Goal: Find specific page/section: Find specific page/section

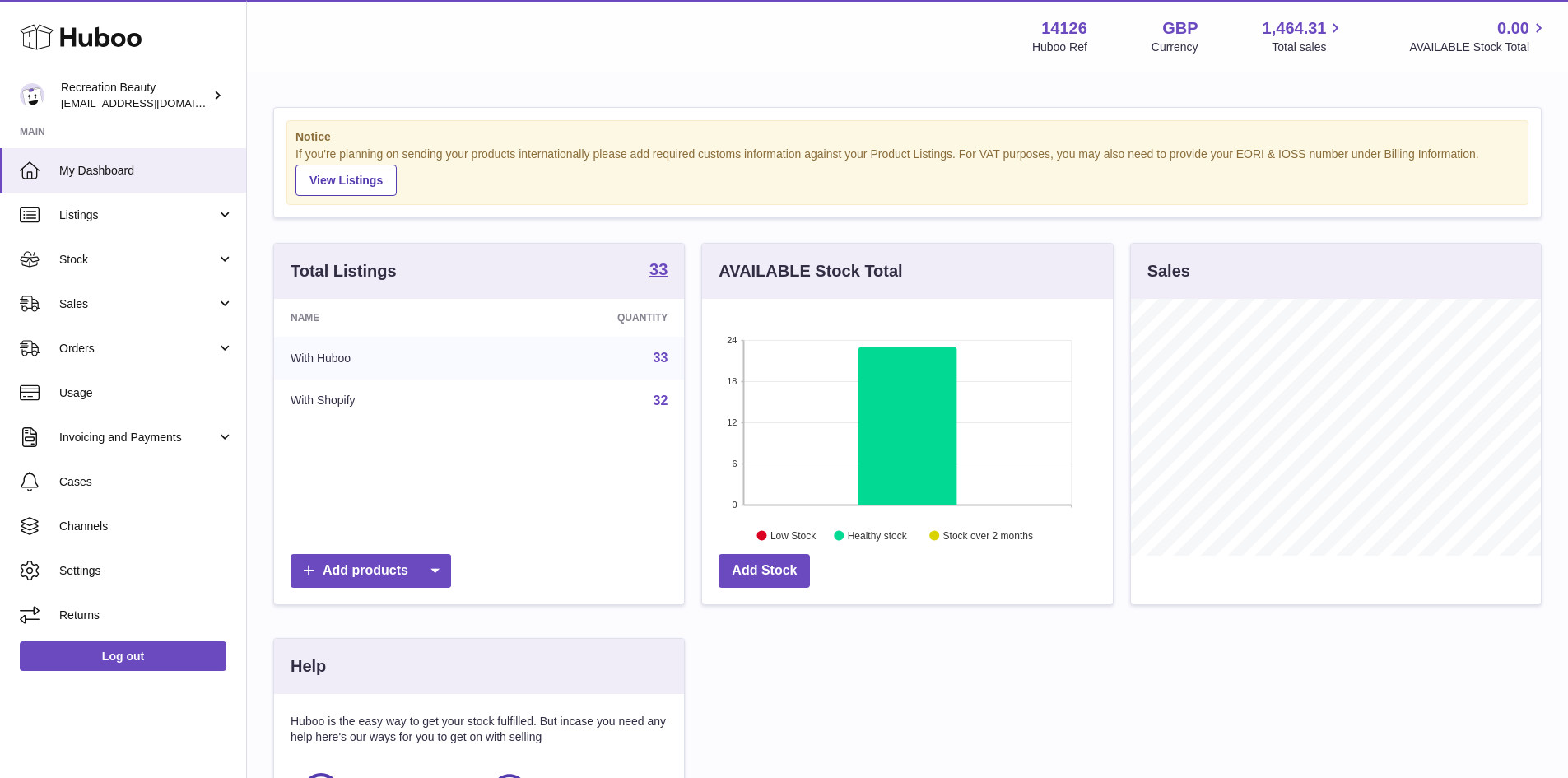
scroll to position [257, 410]
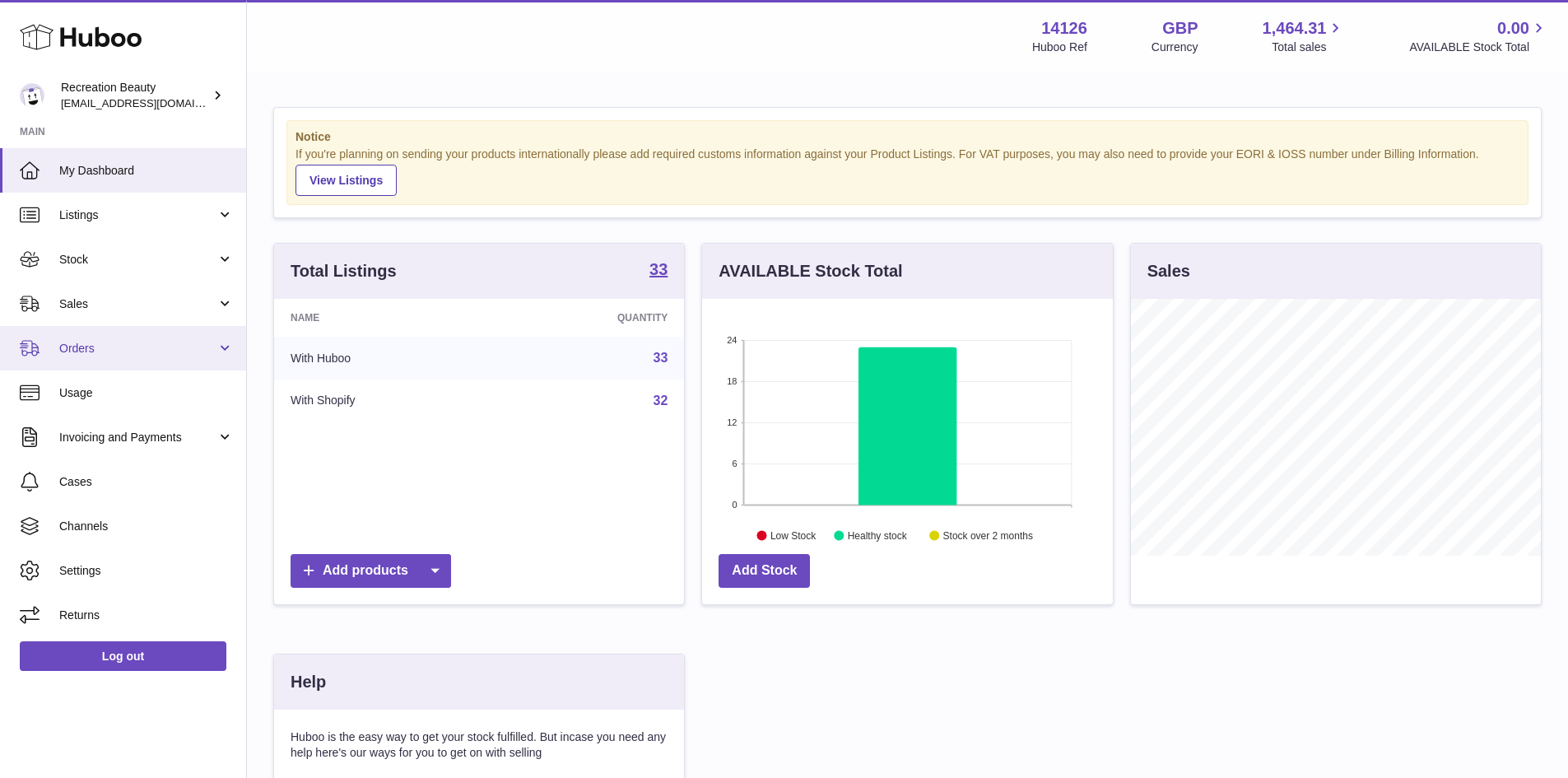
click at [139, 351] on span "Orders" at bounding box center [138, 349] width 157 height 15
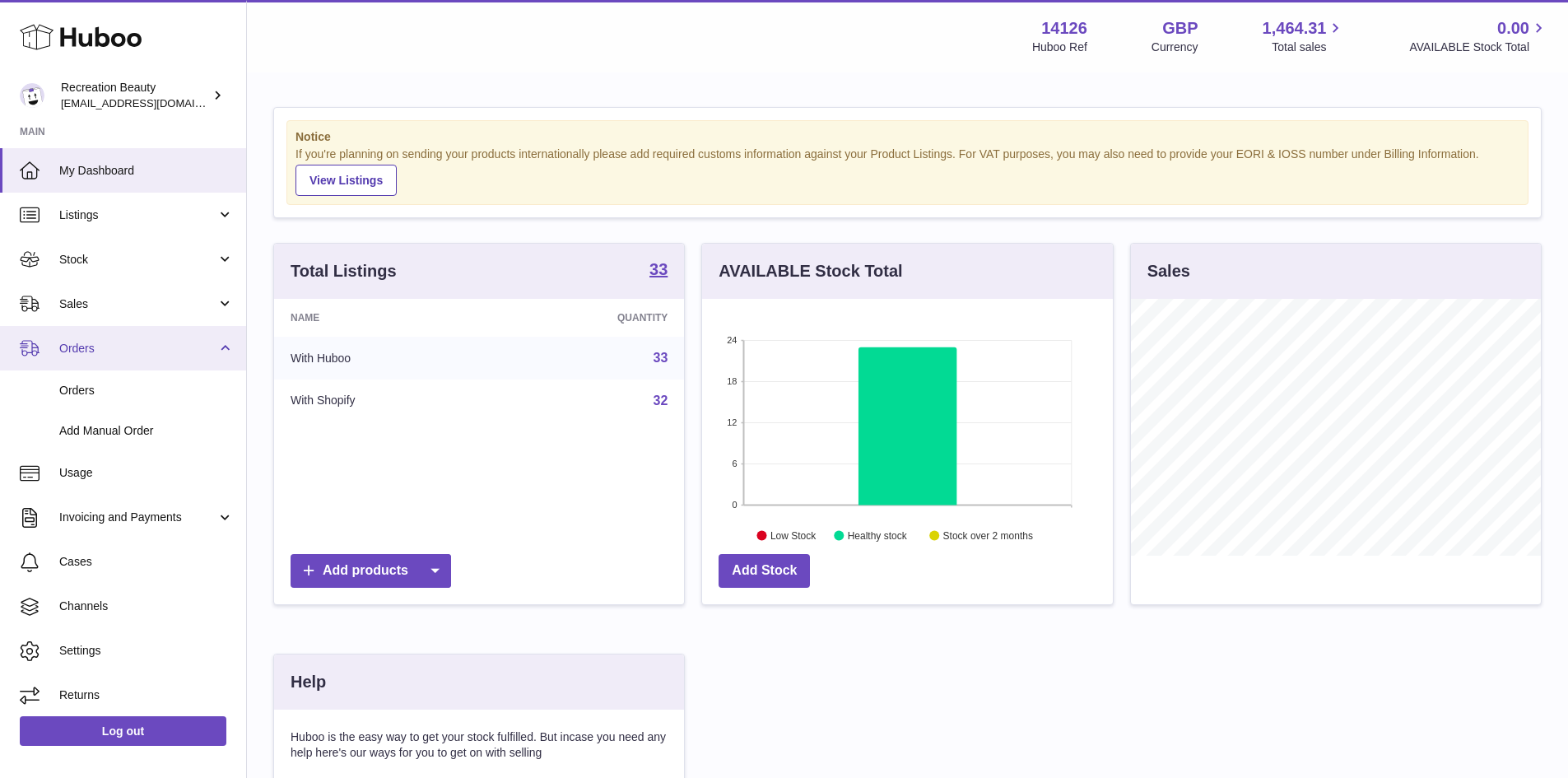
click at [134, 356] on link "Orders" at bounding box center [123, 348] width 246 height 44
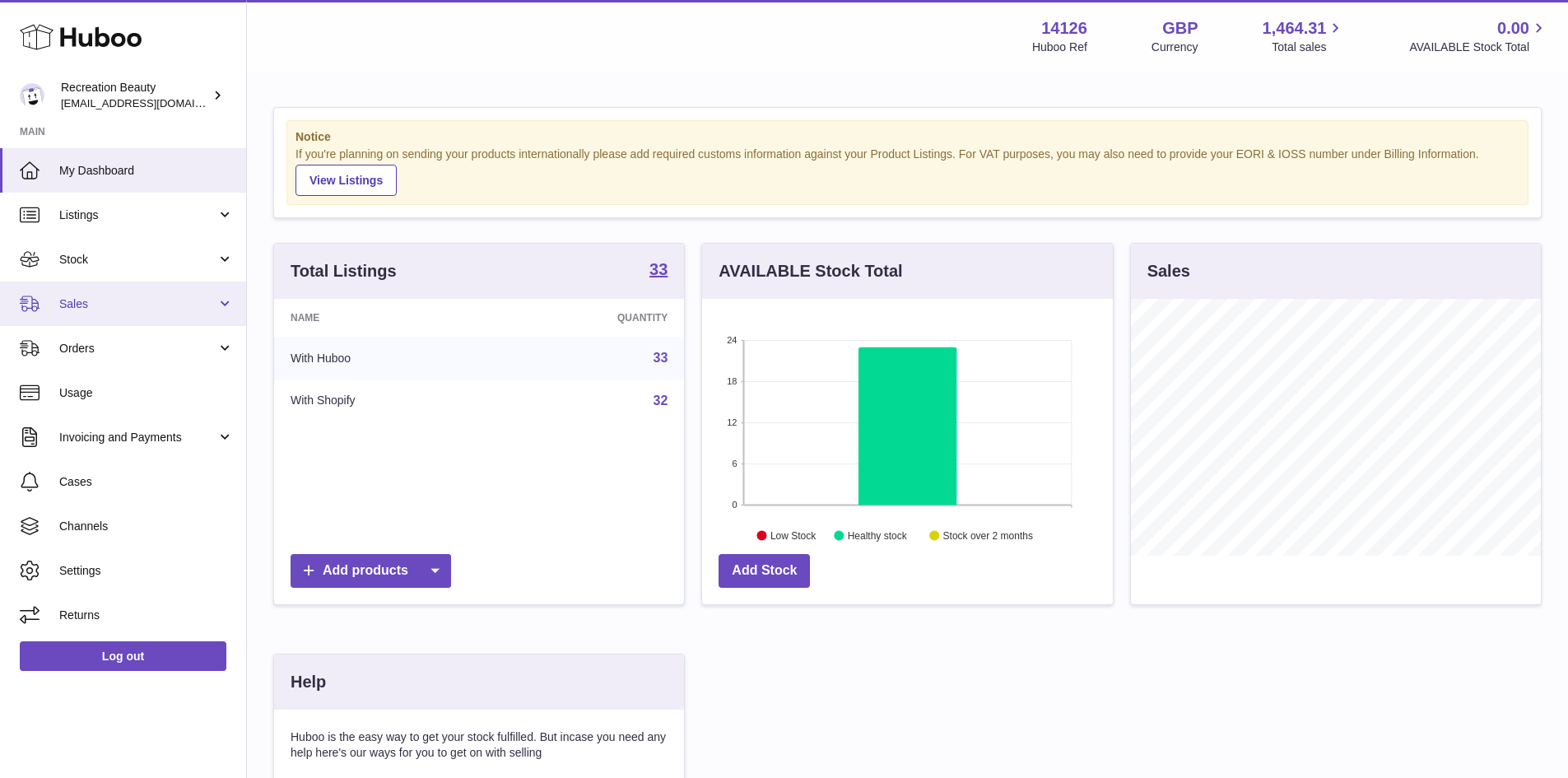
click at [122, 304] on span "Sales" at bounding box center [138, 304] width 157 height 15
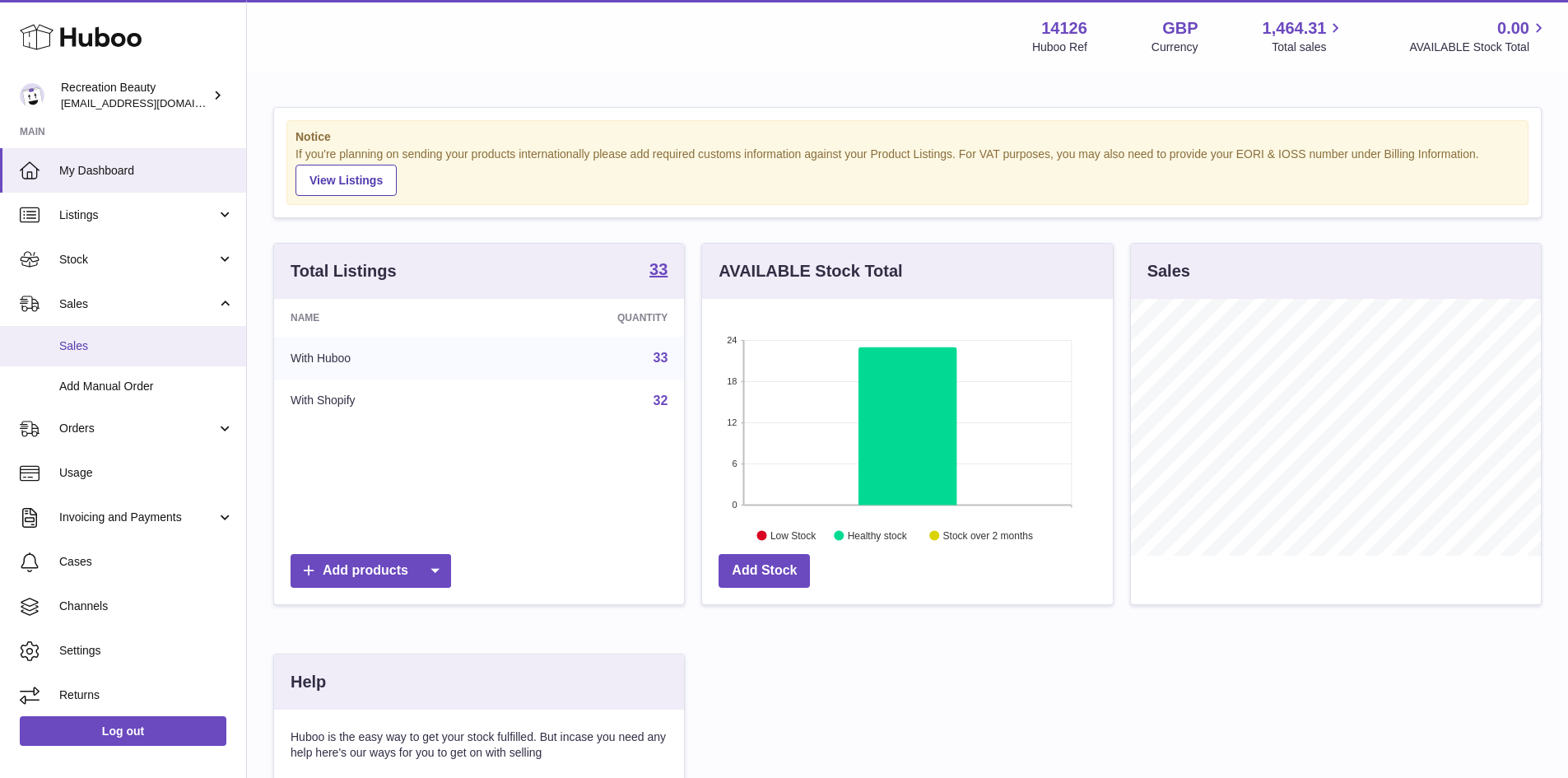
click at [124, 341] on span "Sales" at bounding box center [146, 346] width 174 height 15
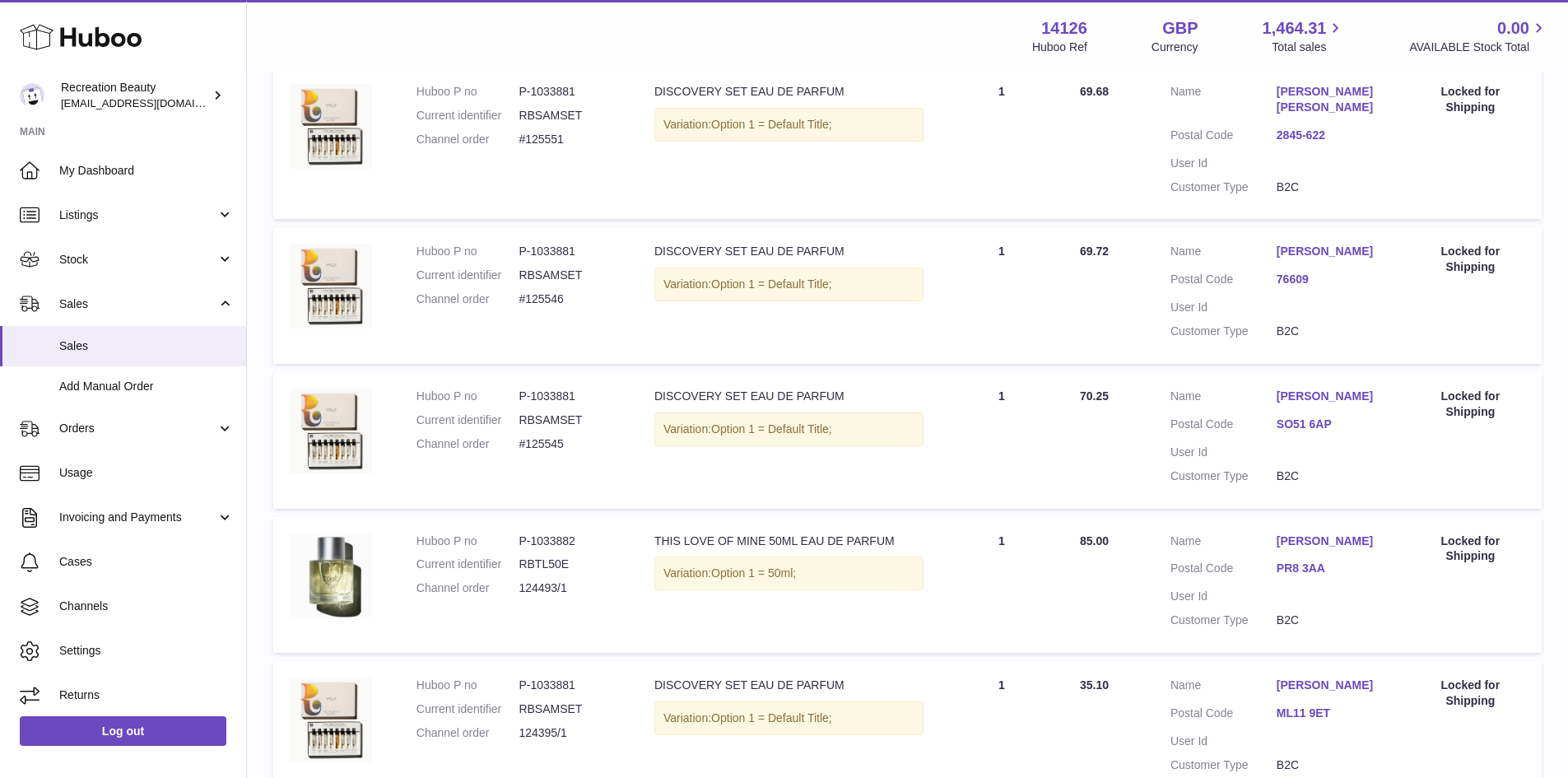
scroll to position [494, 0]
